Goal: Task Accomplishment & Management: Use online tool/utility

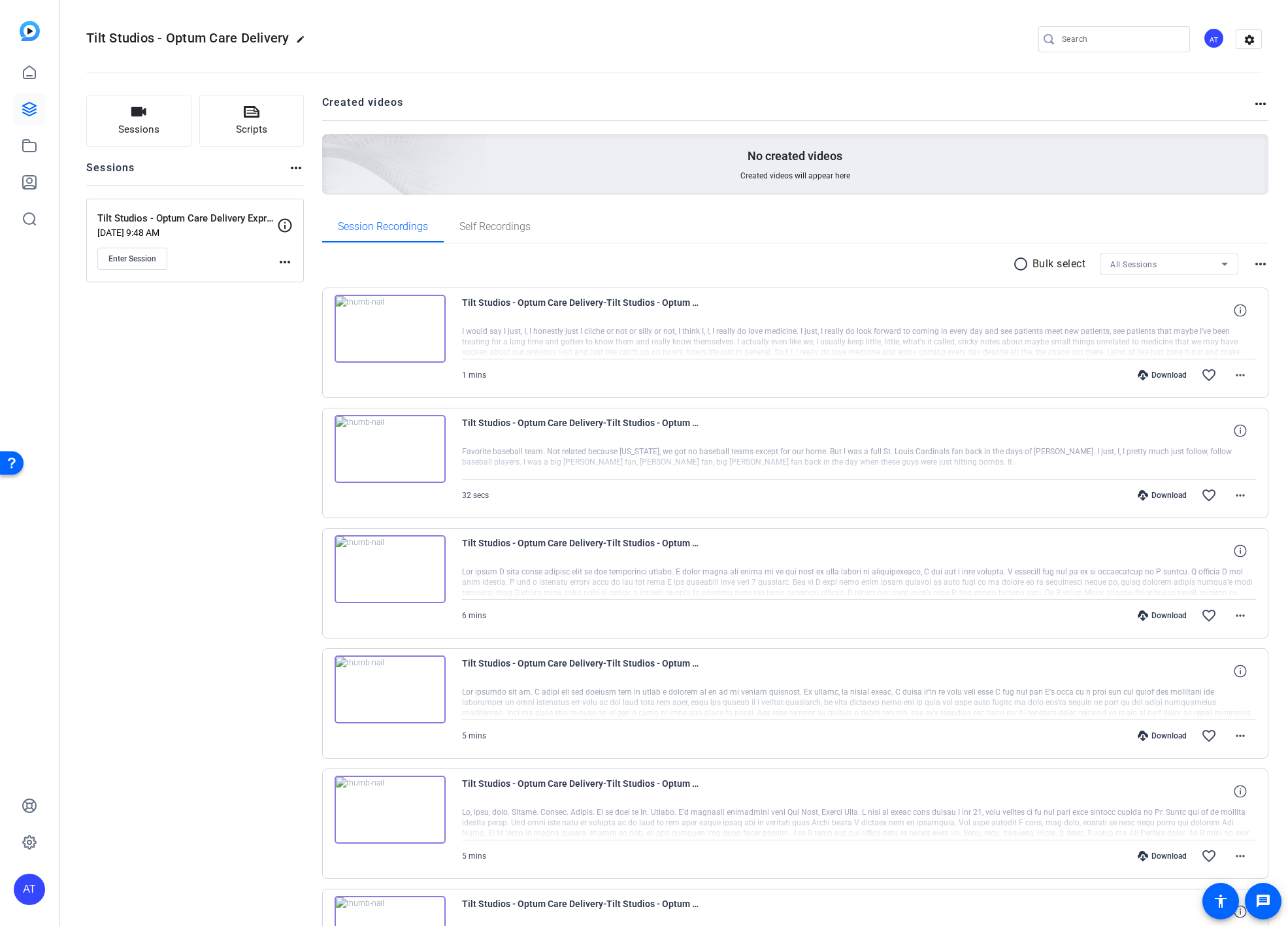
scroll to position [1505, 0]
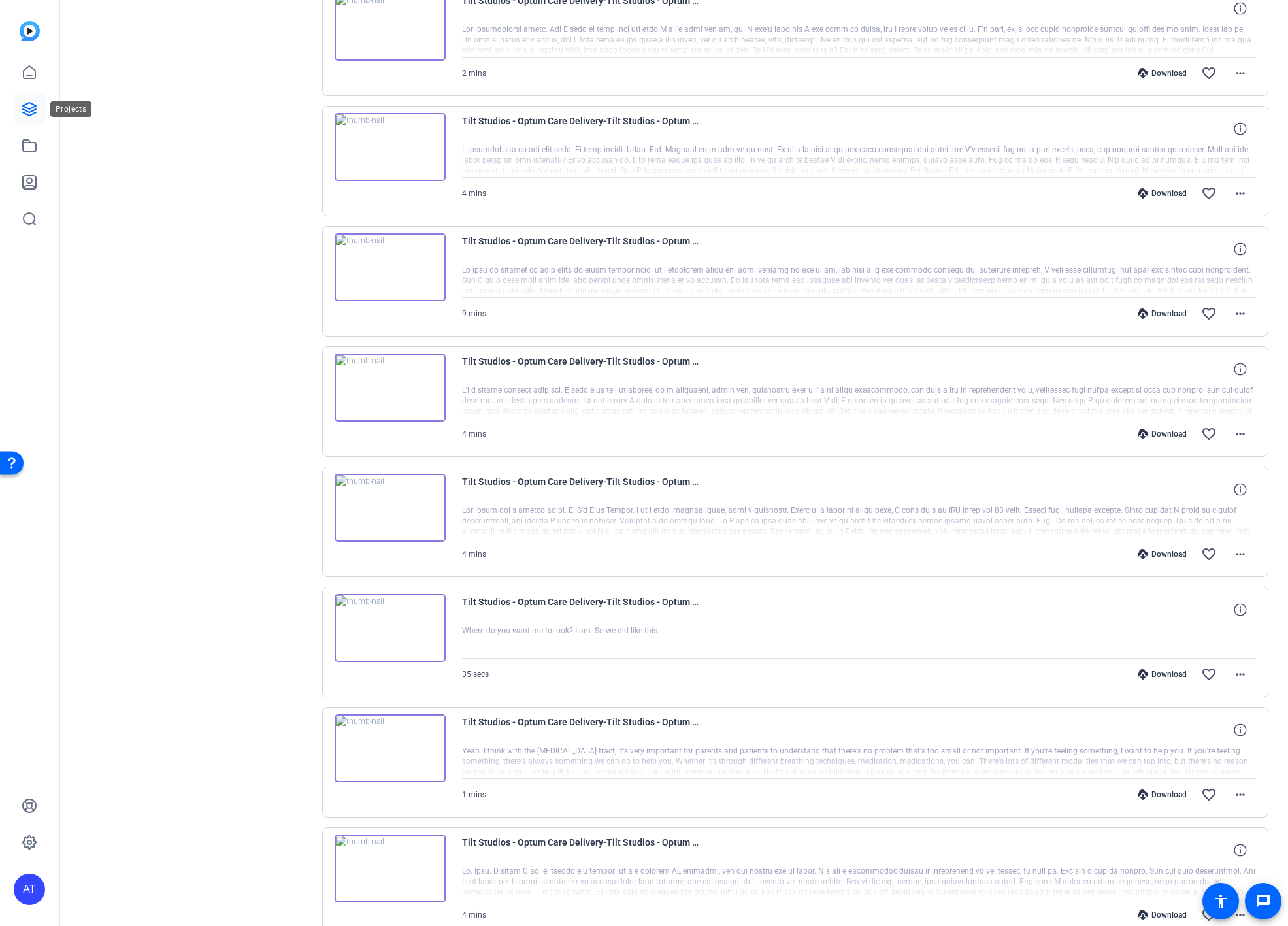
click at [17, 112] on link at bounding box center [29, 109] width 32 height 32
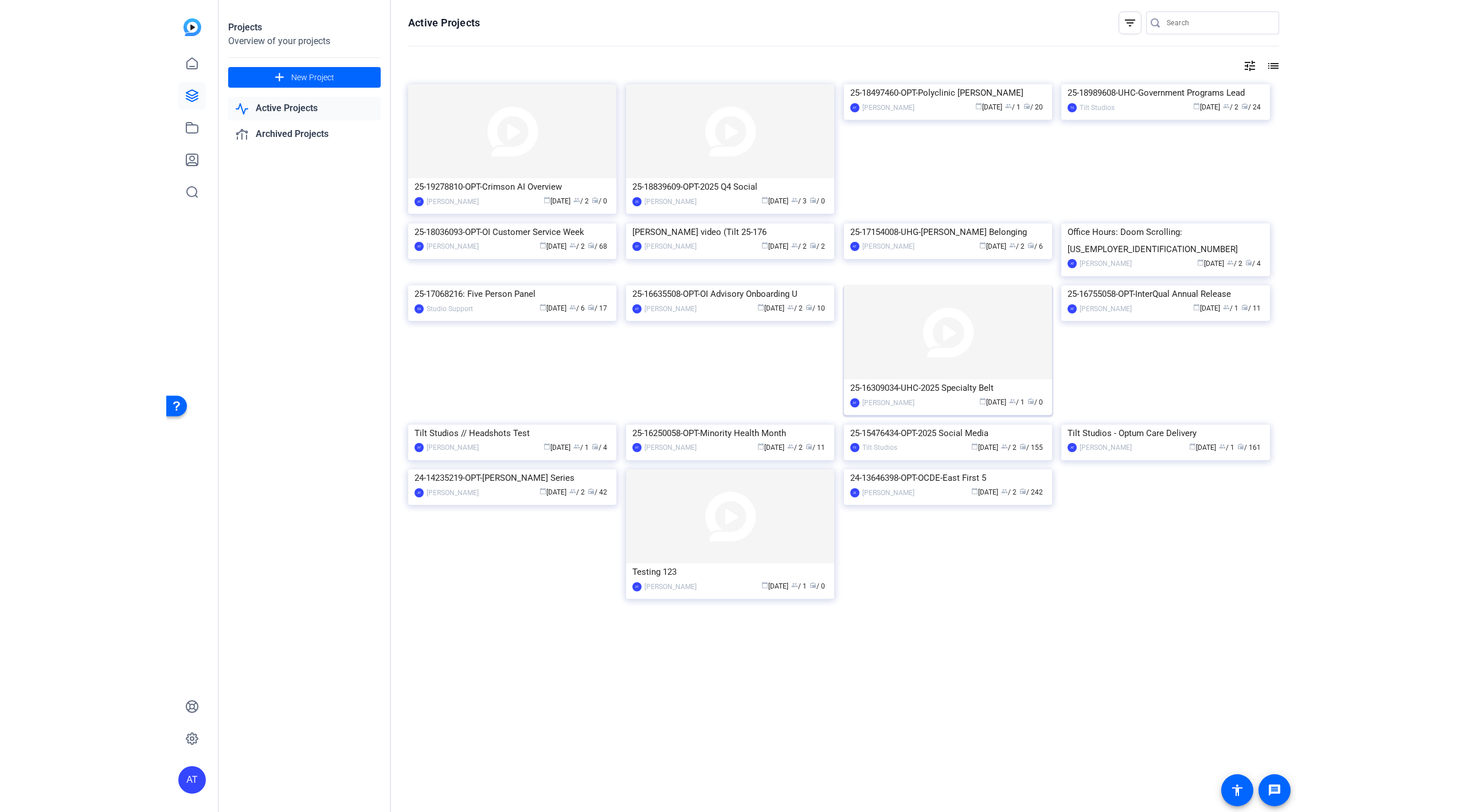
scroll to position [26, 0]
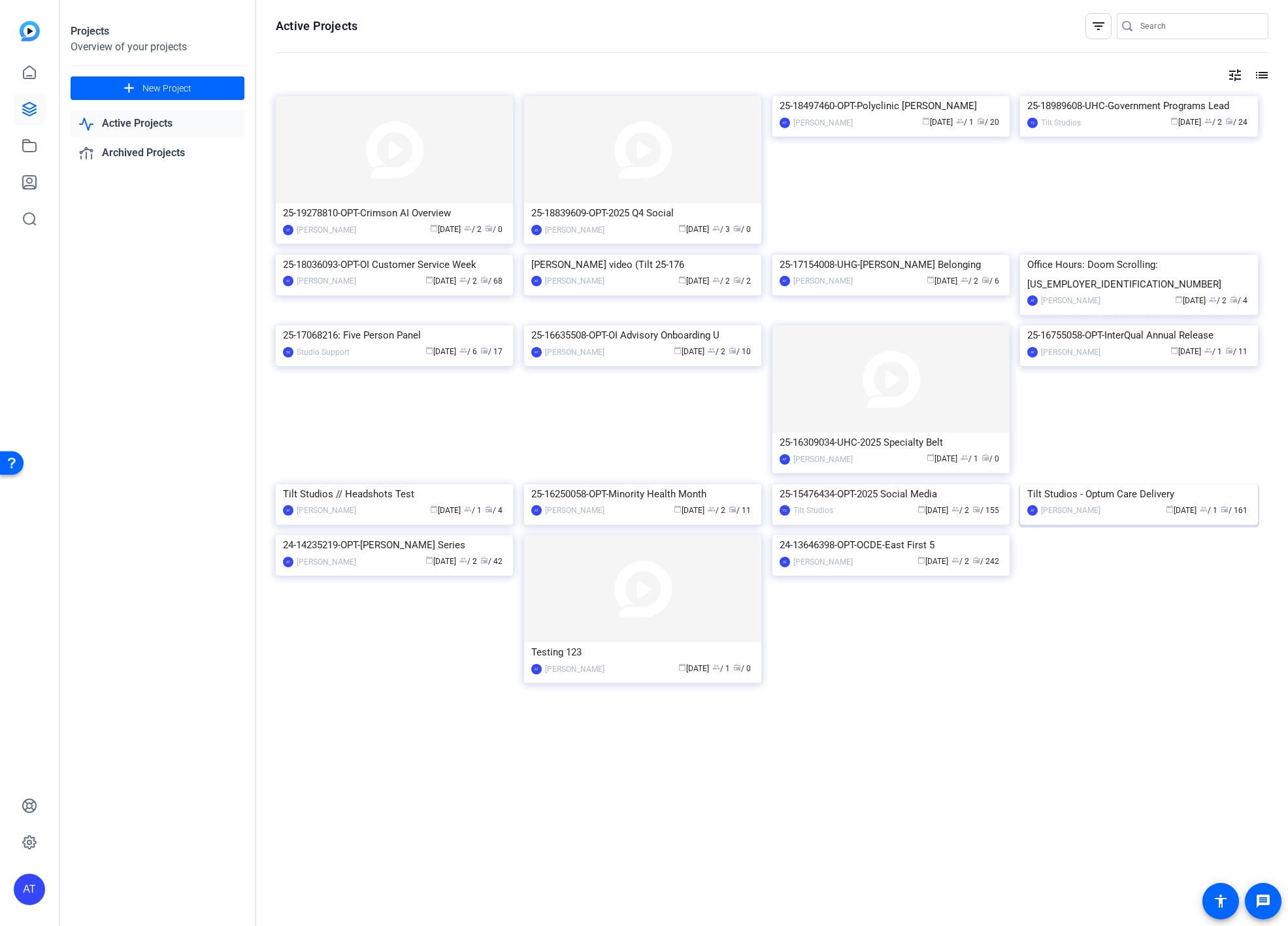
click at [1162, 484] on img at bounding box center [1138, 484] width 237 height 0
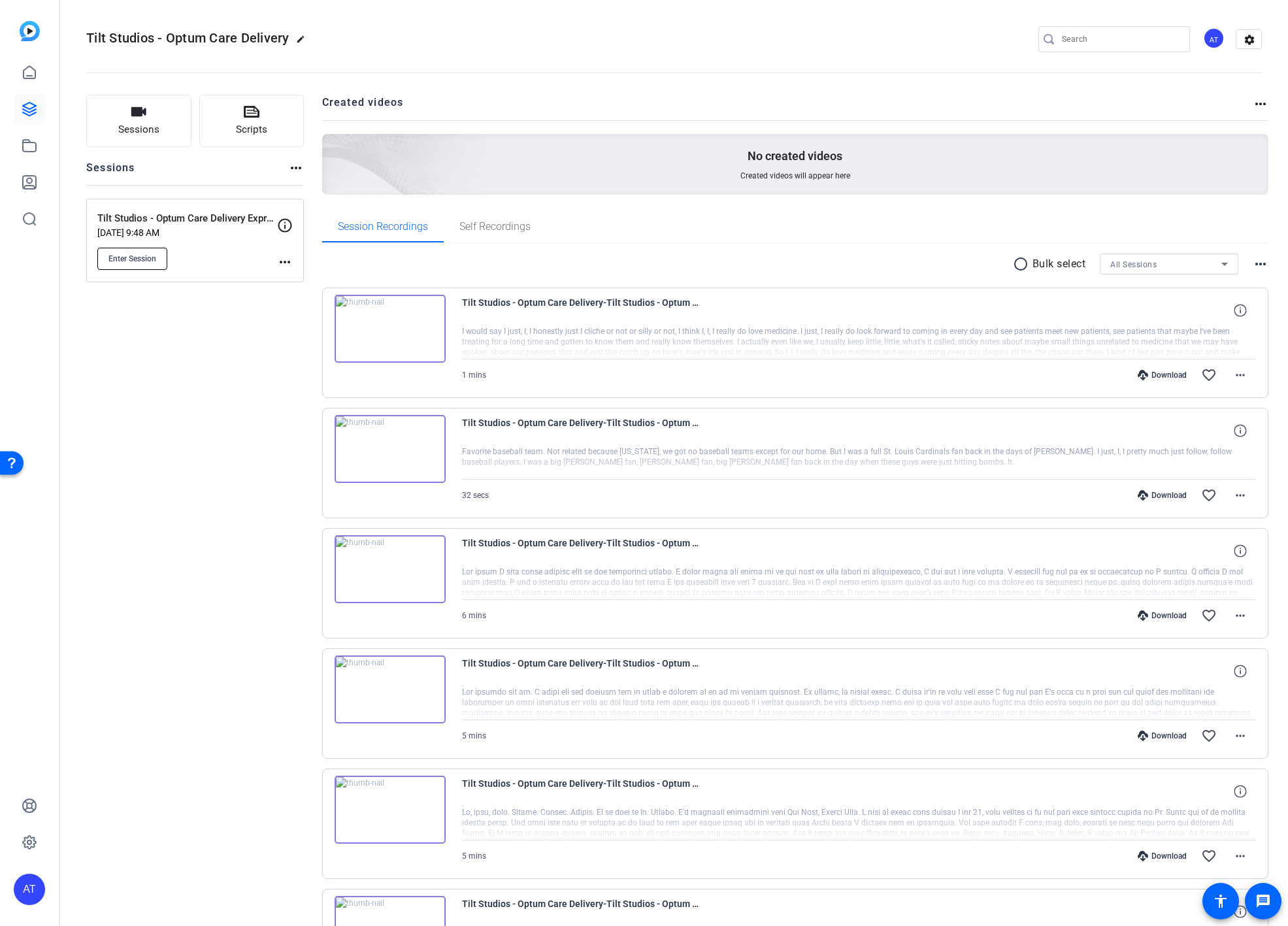
click at [124, 264] on span "Enter Session" at bounding box center [132, 258] width 47 height 10
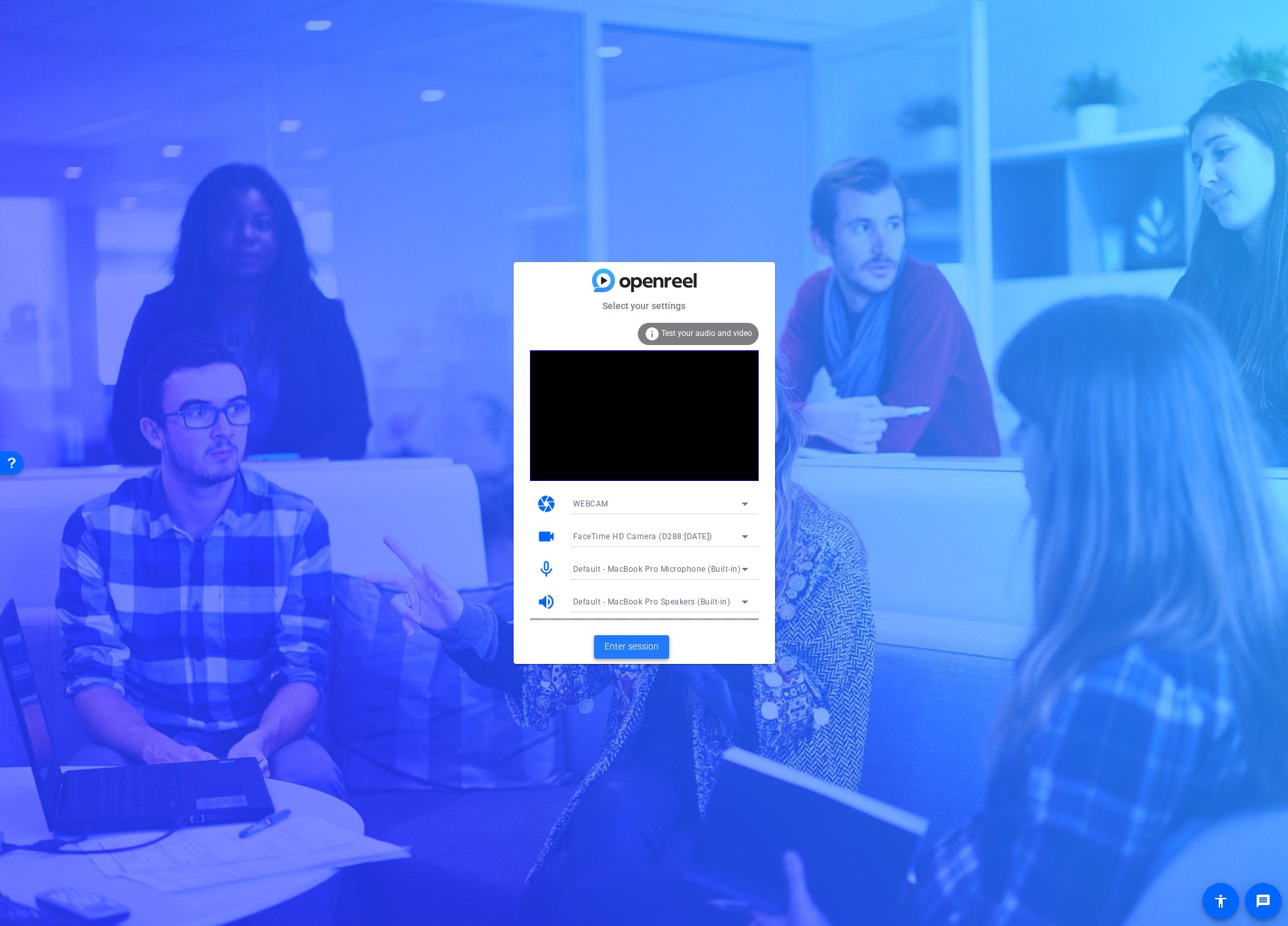
click at [626, 651] on span "Enter session" at bounding box center [631, 647] width 55 height 13
